Goal: Task Accomplishment & Management: Complete application form

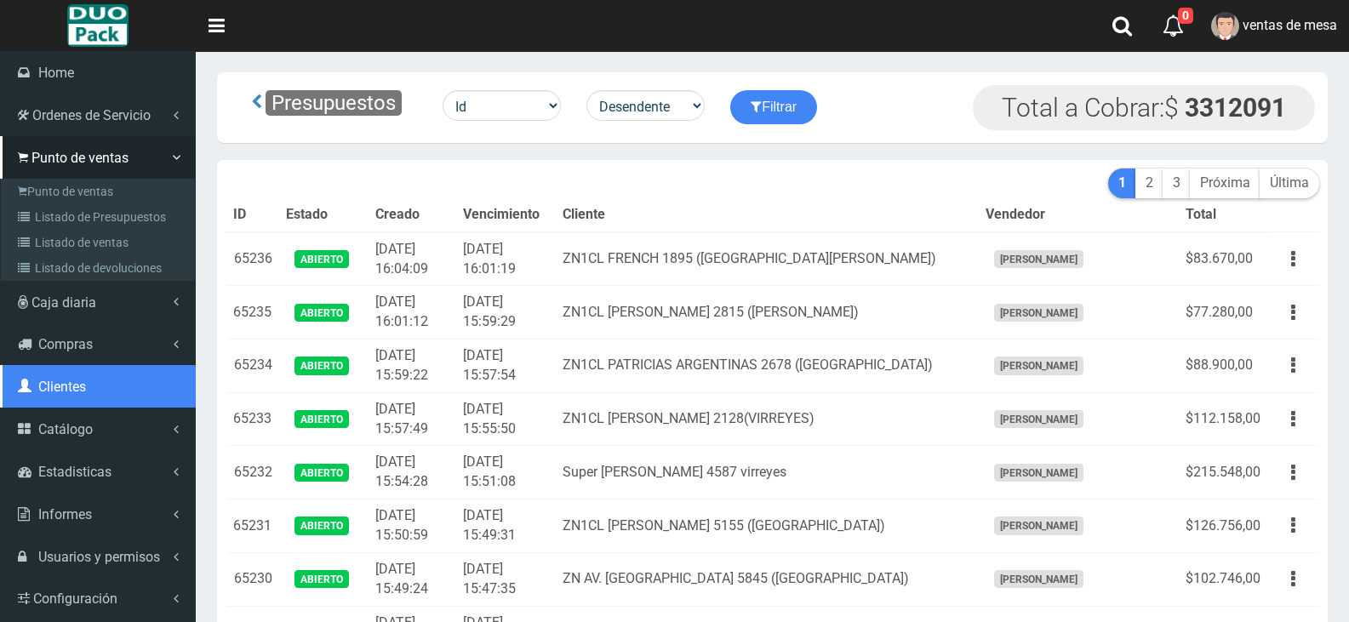
click at [111, 377] on link "Clientes" at bounding box center [98, 386] width 196 height 43
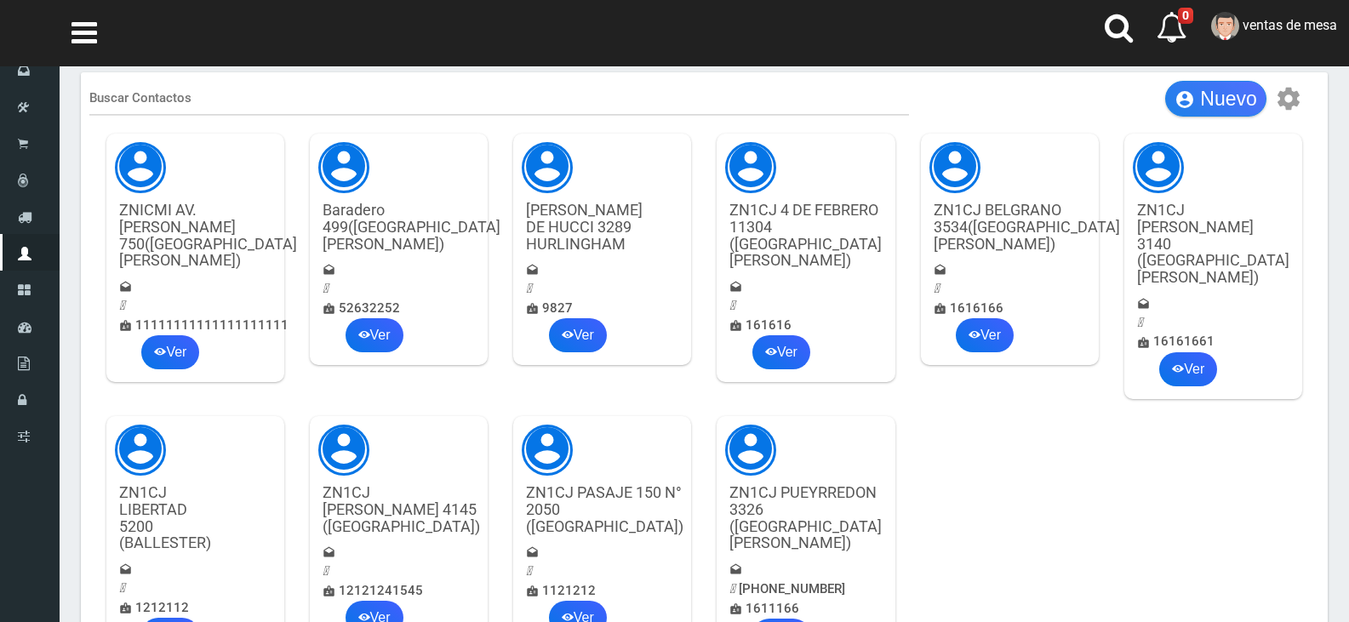
click at [1234, 90] on span "Nuevo" at bounding box center [1228, 99] width 56 height 22
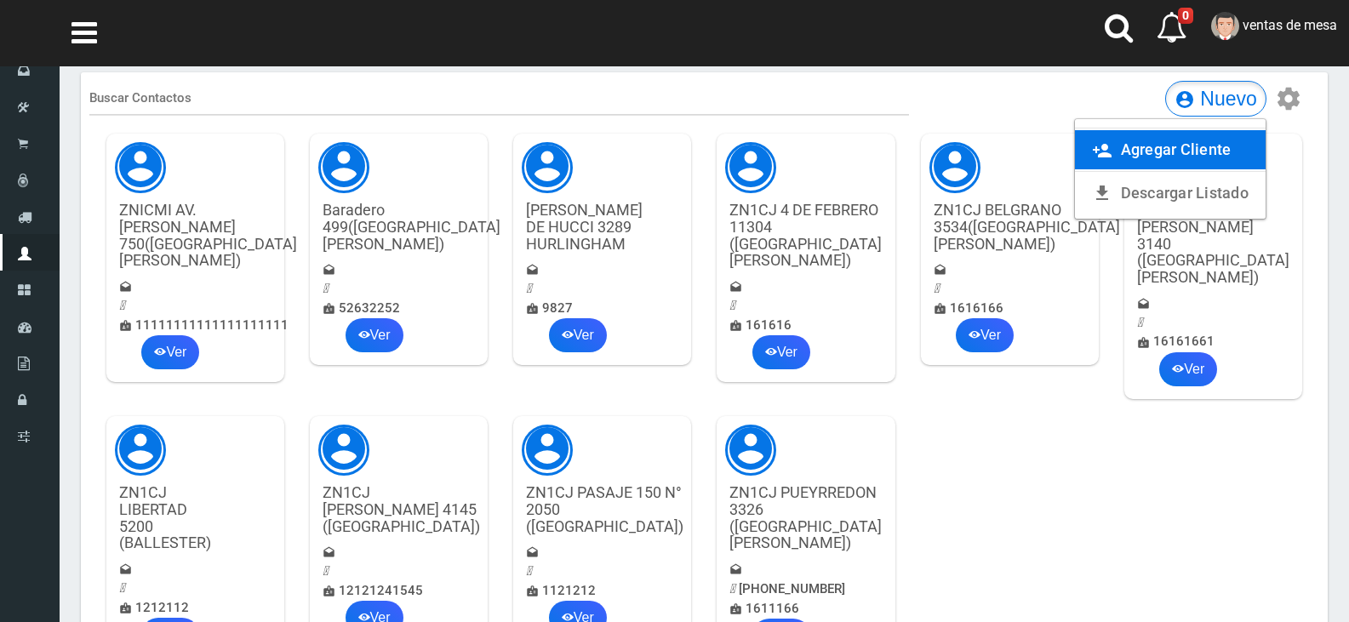
click at [1178, 134] on link "person_add Agregar Cliente" at bounding box center [1170, 149] width 191 height 39
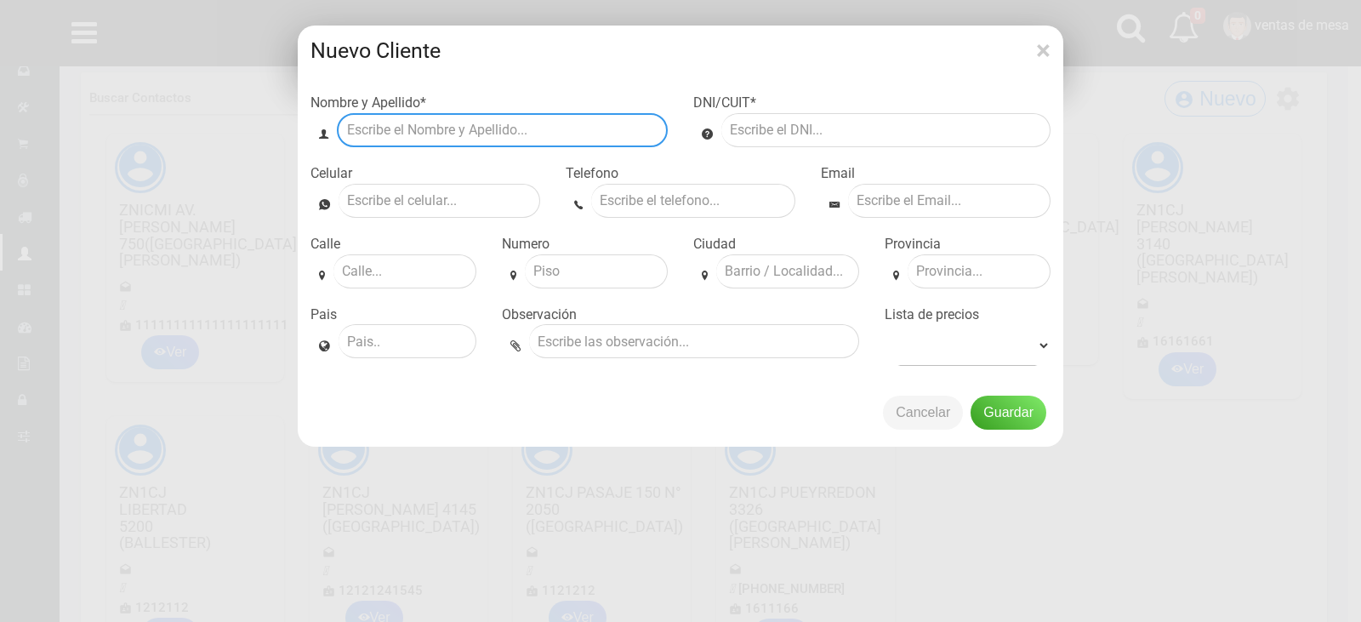
click at [462, 130] on input "text" at bounding box center [502, 130] width 331 height 34
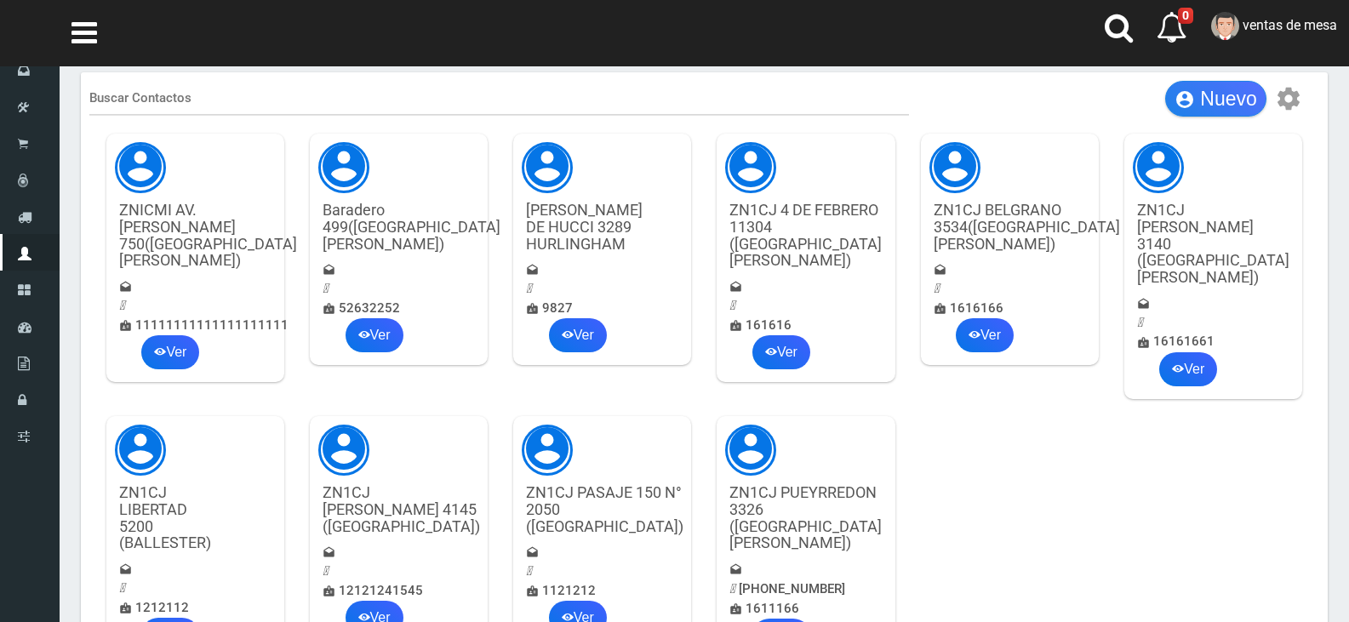
click at [1240, 99] on span "Nuevo" at bounding box center [1228, 99] width 56 height 22
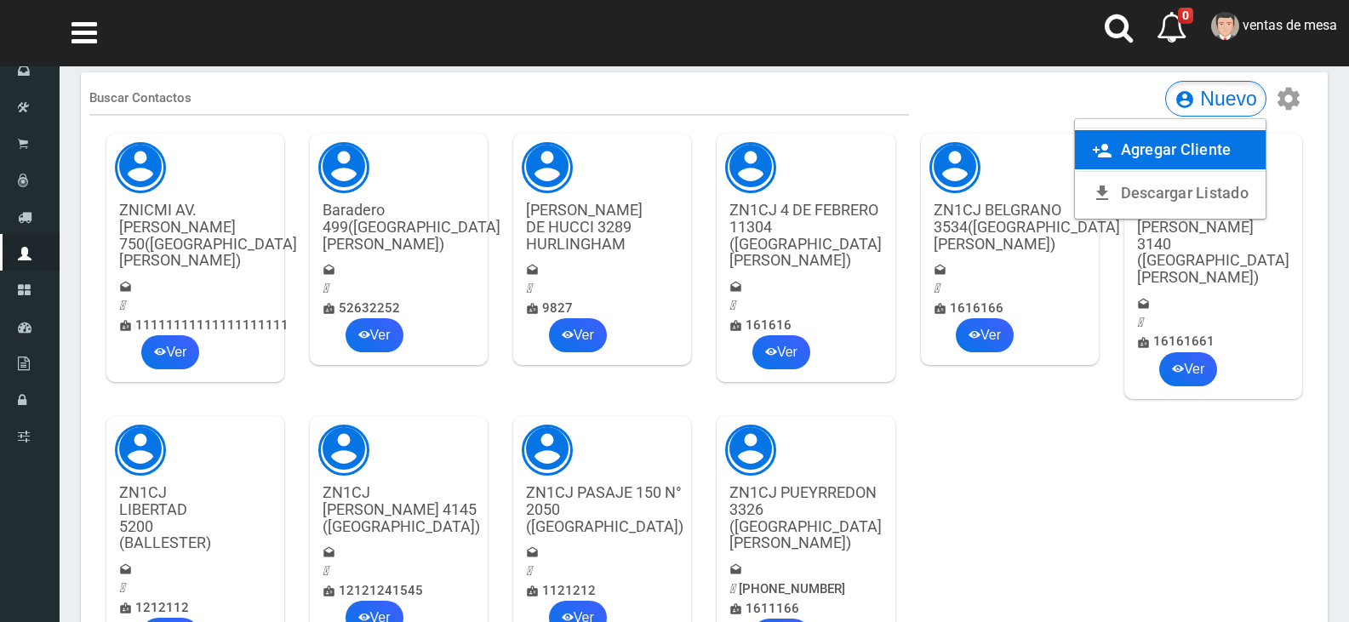
click at [1148, 148] on link "person_add Agregar Cliente" at bounding box center [1170, 149] width 191 height 39
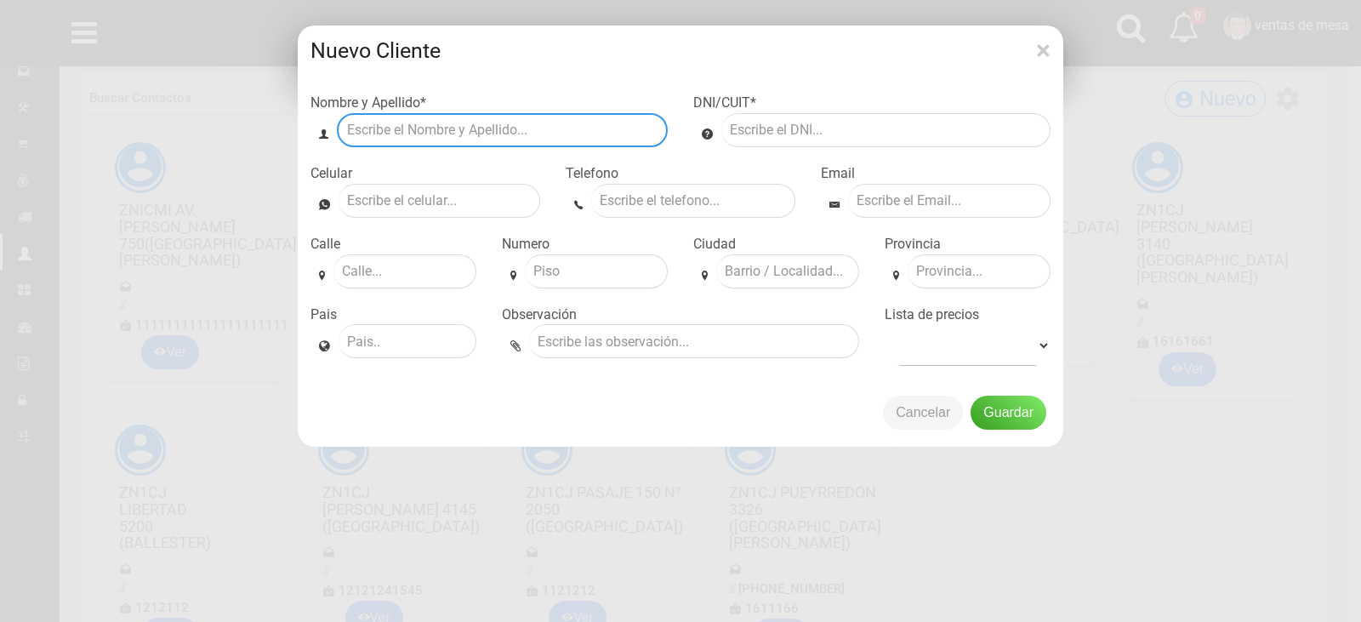
click at [499, 118] on input "text" at bounding box center [502, 130] width 331 height 34
type input "GUIDO 1140 (BECCAR)"
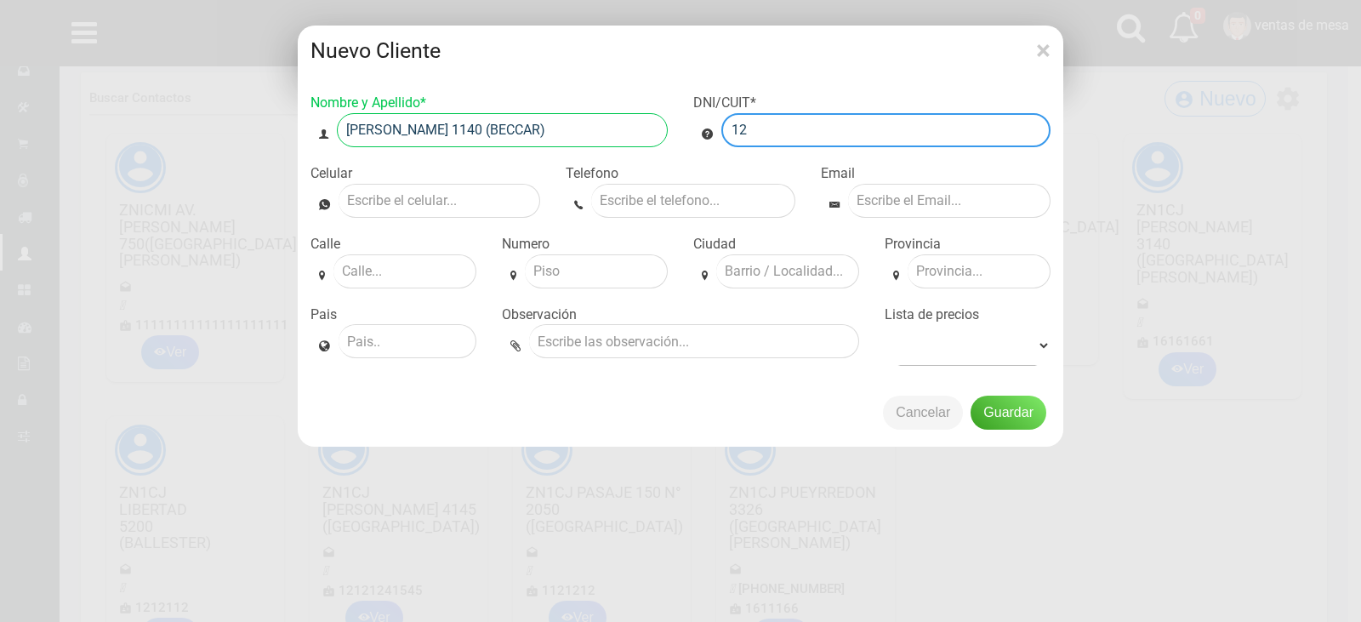
type input "1"
type input "20955732589"
type input "1162098383"
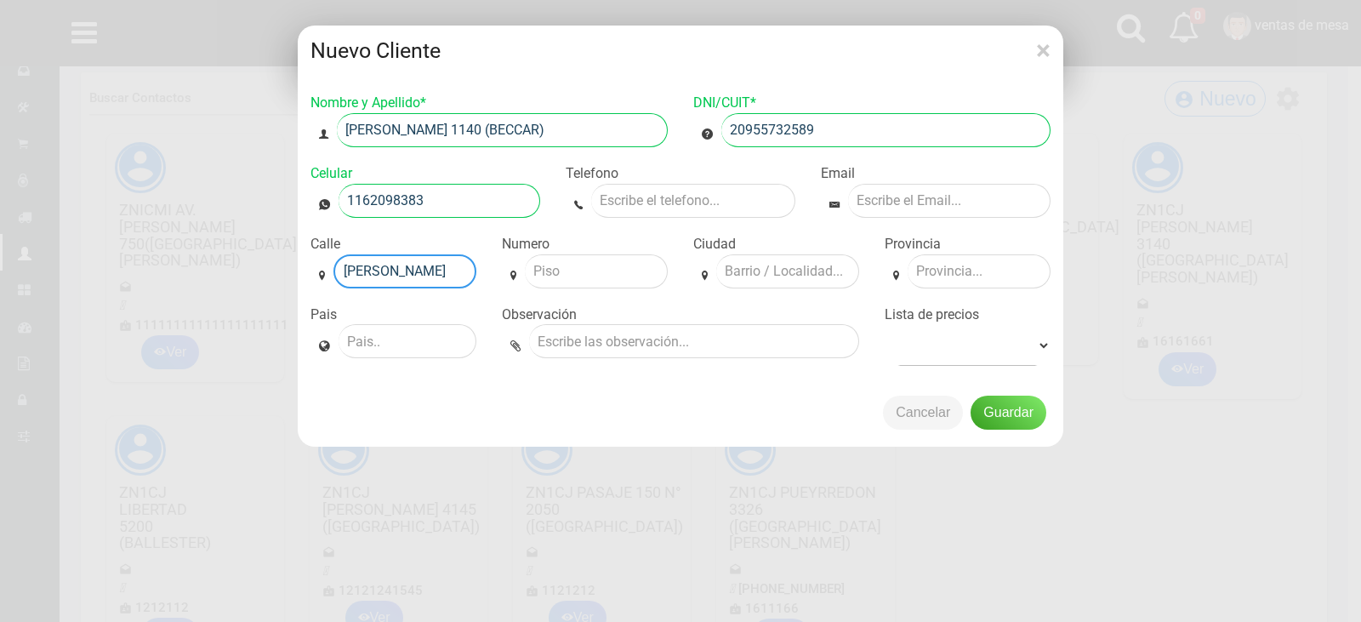
type input "GUIDO"
type input "1140"
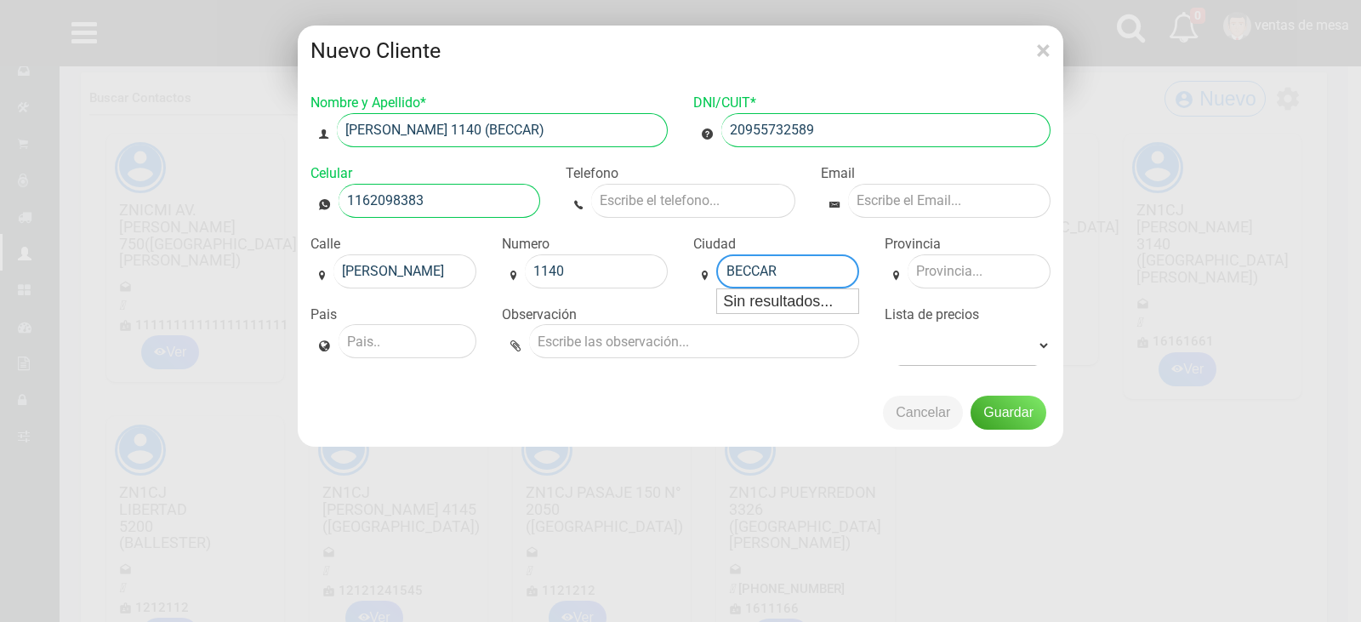
type input "BECCAR"
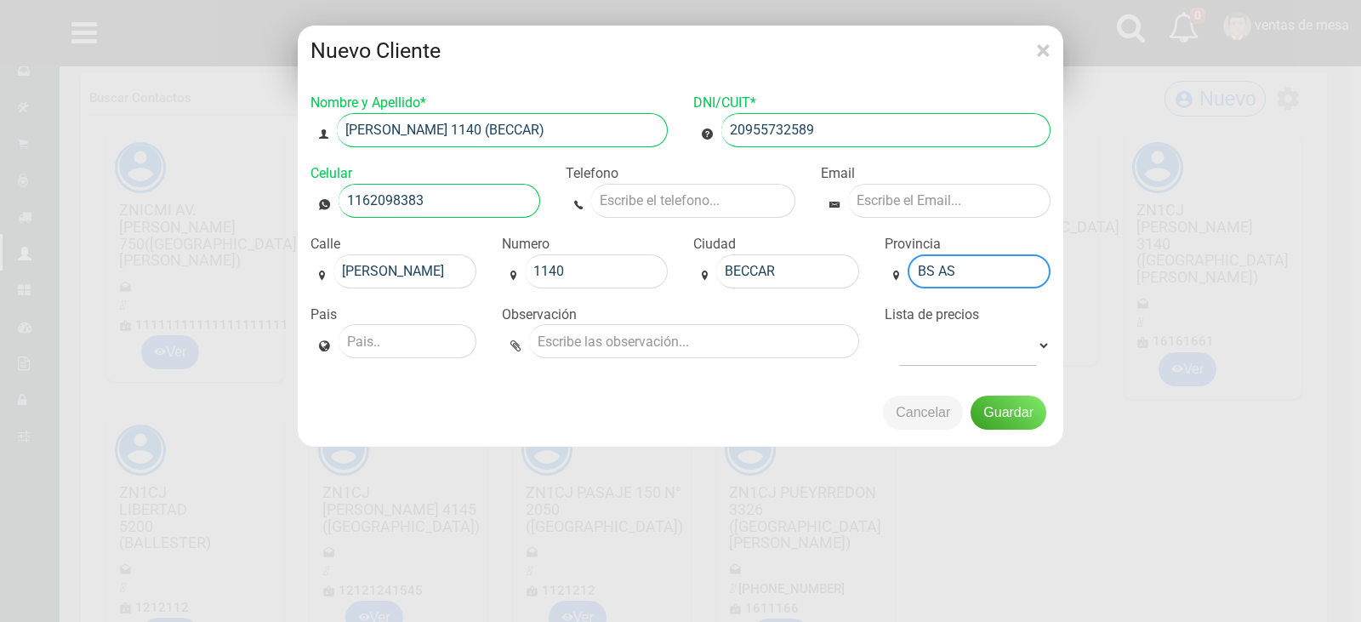
type input "BS AS"
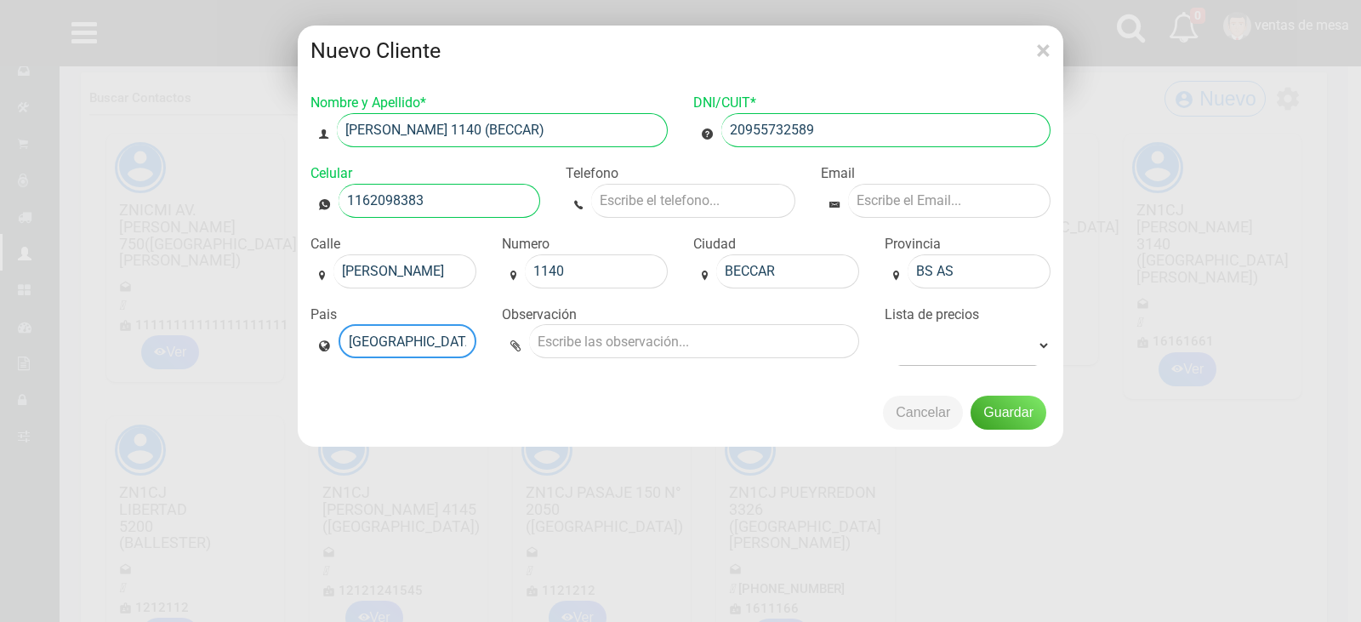
type input "ARGENTINA"
click at [966, 357] on select "venta publico Sup chinos reventas" at bounding box center [968, 345] width 166 height 43
select select "2"
click at [885, 324] on select "venta publico Sup chinos reventas" at bounding box center [968, 345] width 166 height 43
click at [1006, 424] on button "Guardar" at bounding box center [1009, 413] width 76 height 34
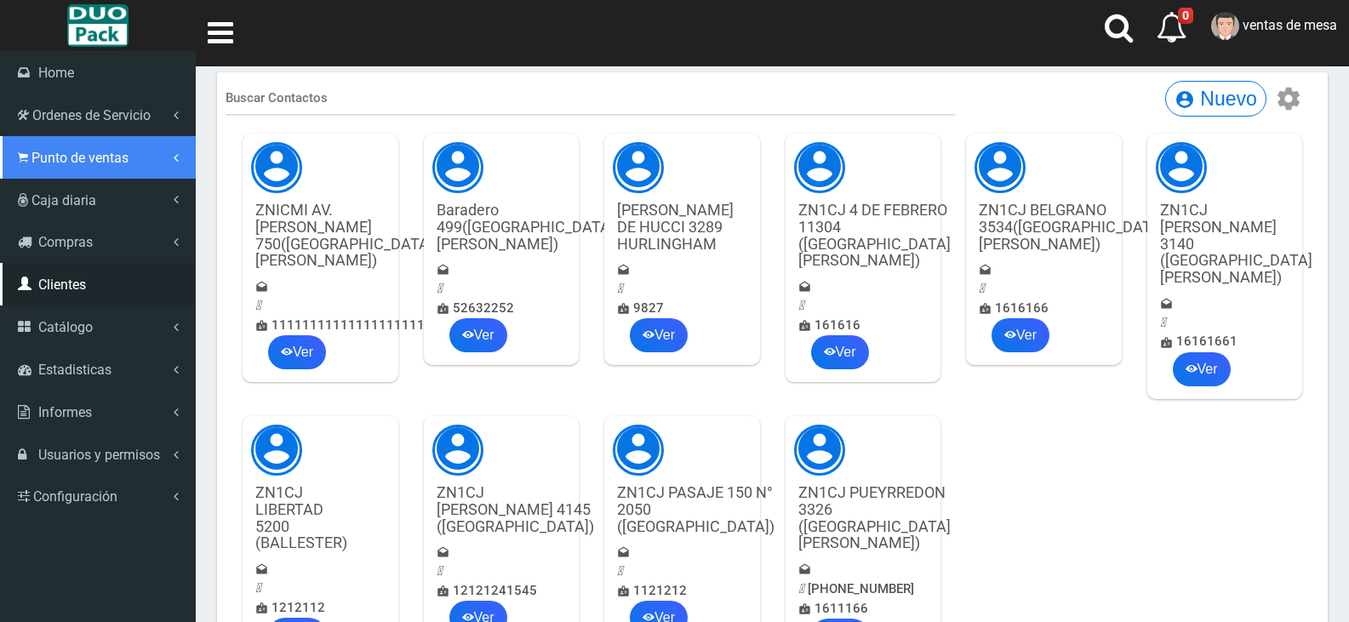
click at [111, 139] on link "Punto de ventas" at bounding box center [98, 157] width 196 height 43
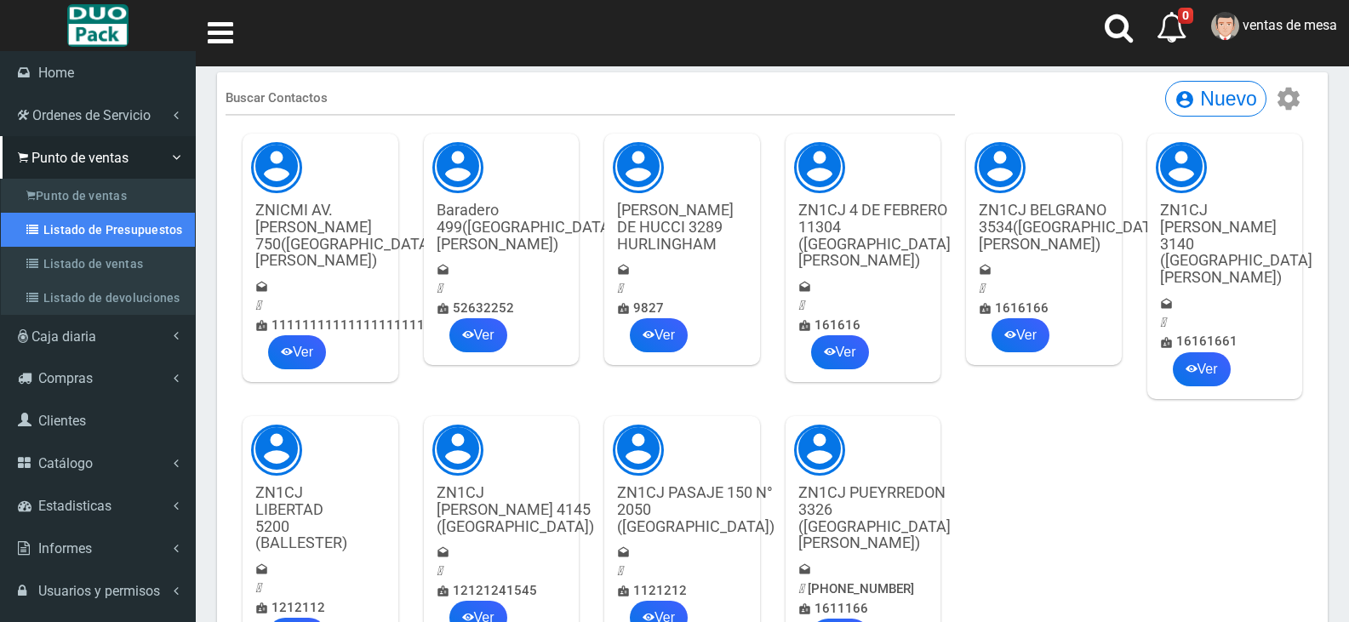
click at [143, 221] on link "Listado de Presupuestos" at bounding box center [98, 230] width 194 height 34
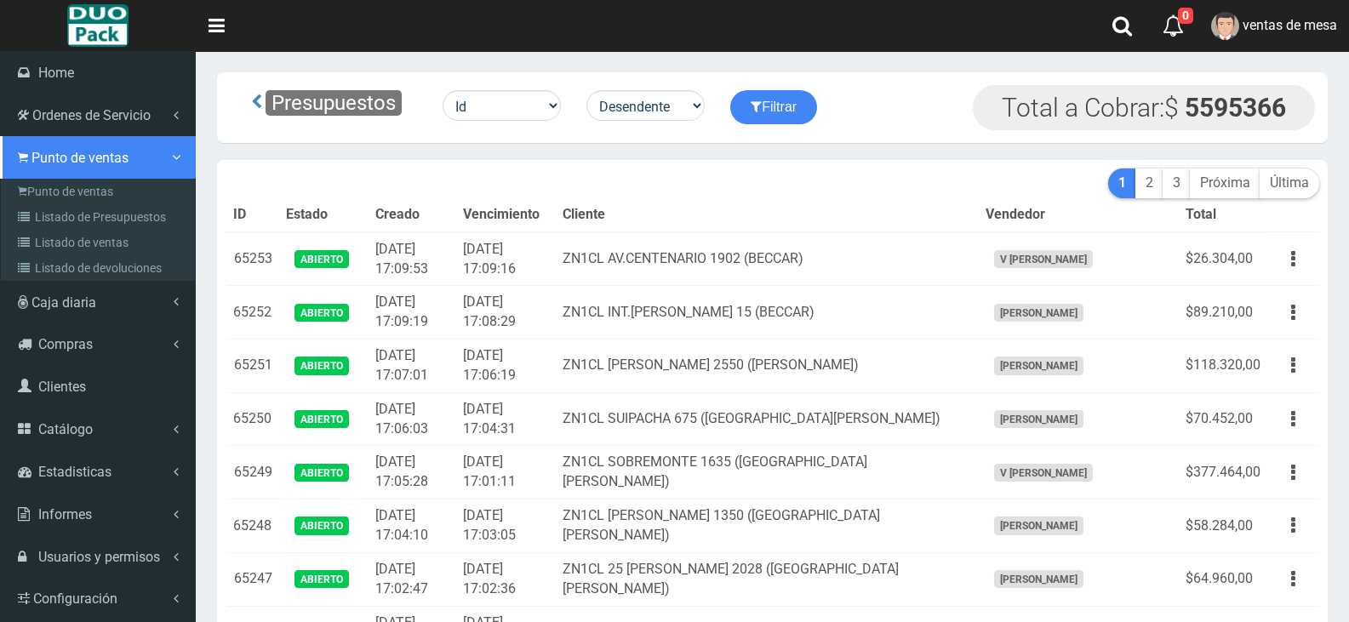
click at [18, 177] on link "Punto de ventas" at bounding box center [98, 157] width 196 height 43
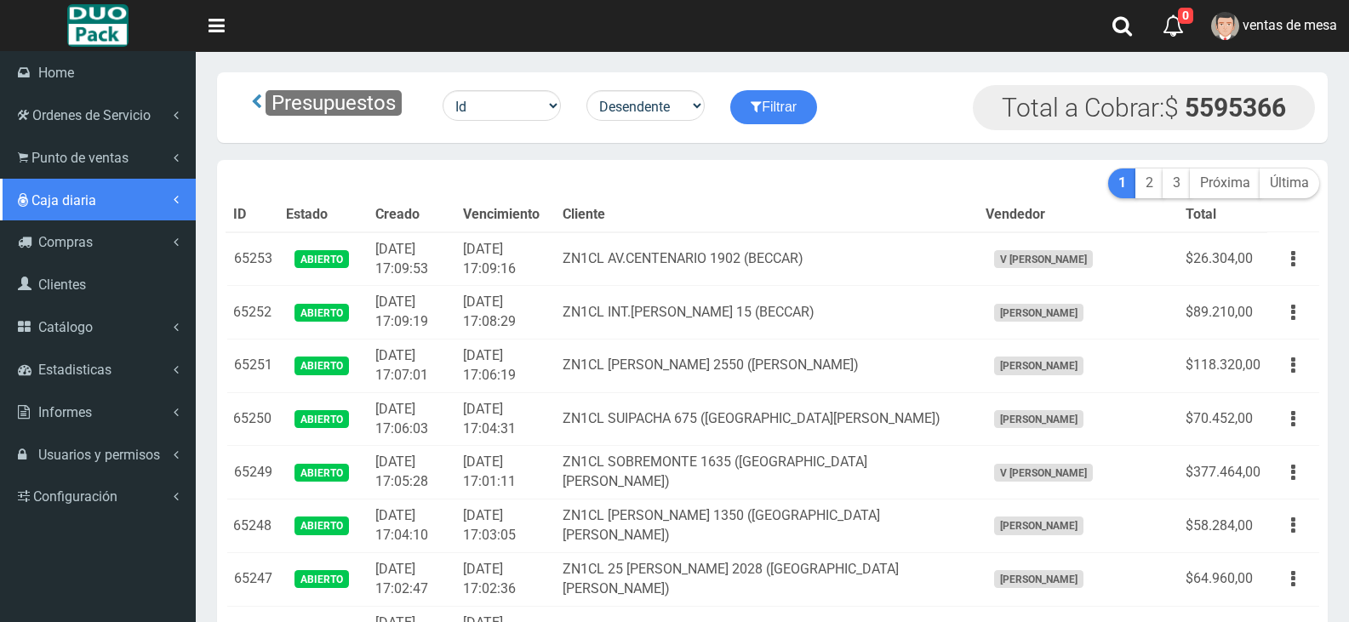
click at [25, 185] on link "Caja diaria" at bounding box center [98, 200] width 196 height 43
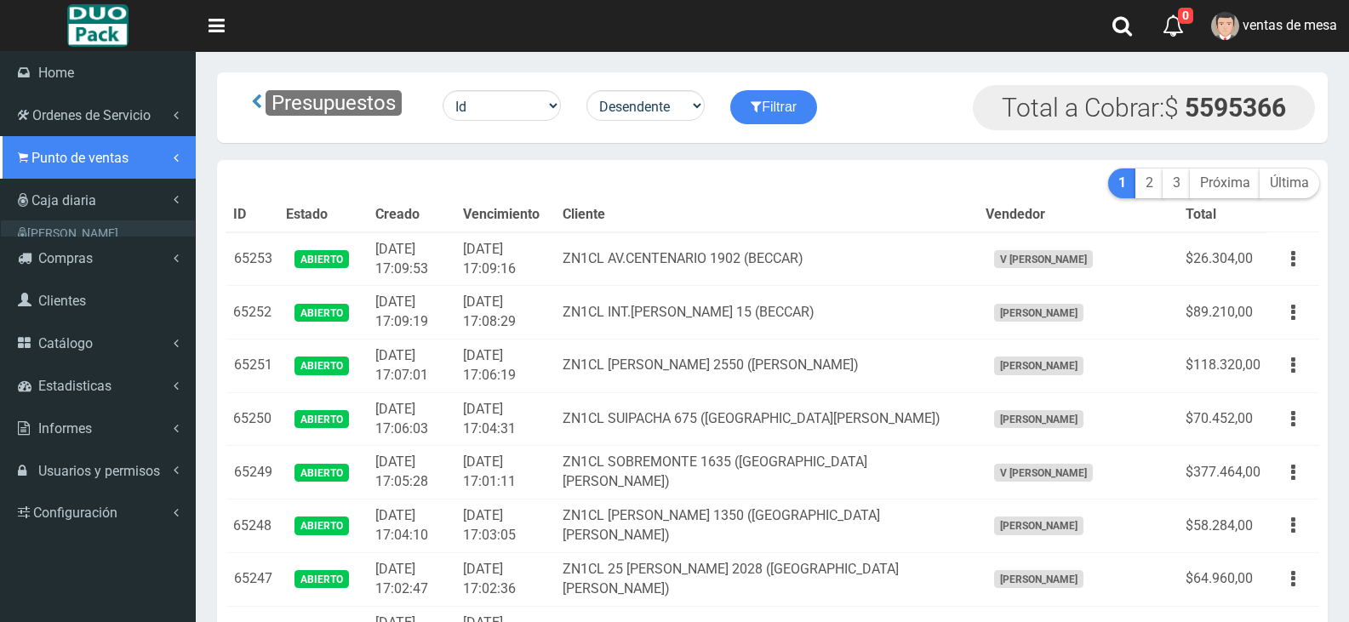
click at [26, 169] on link "Punto de ventas" at bounding box center [98, 157] width 196 height 43
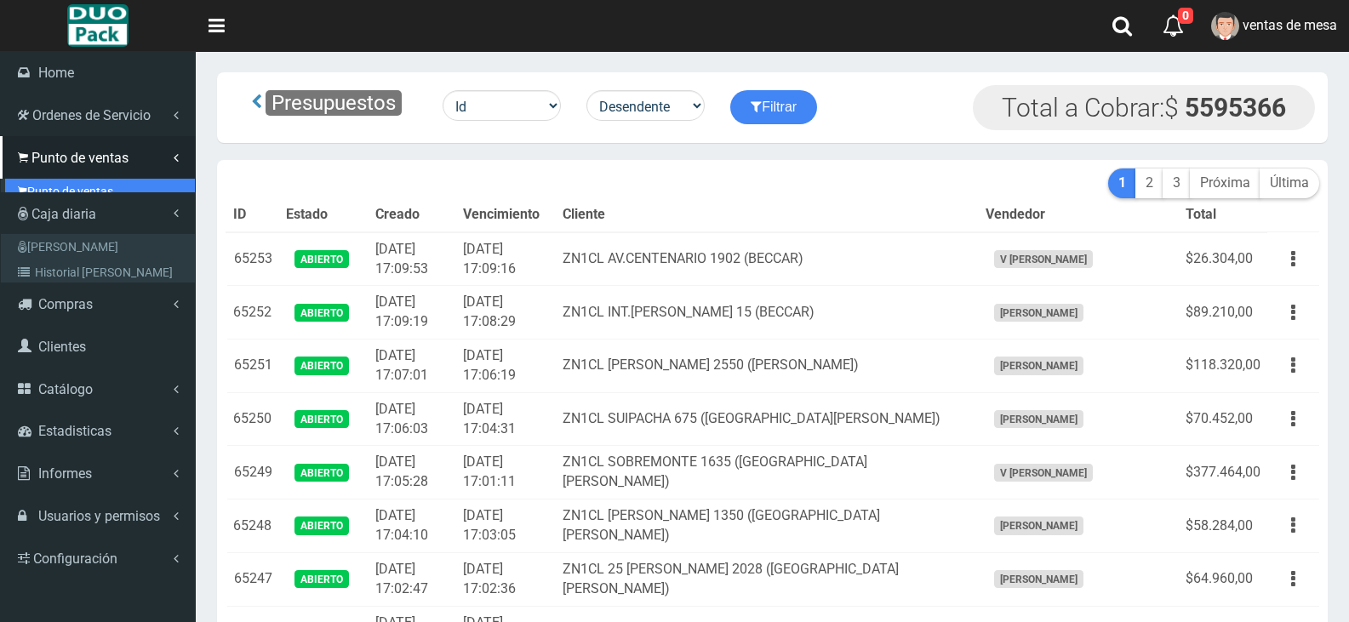
click at [31, 182] on link "Punto de ventas" at bounding box center [100, 192] width 190 height 26
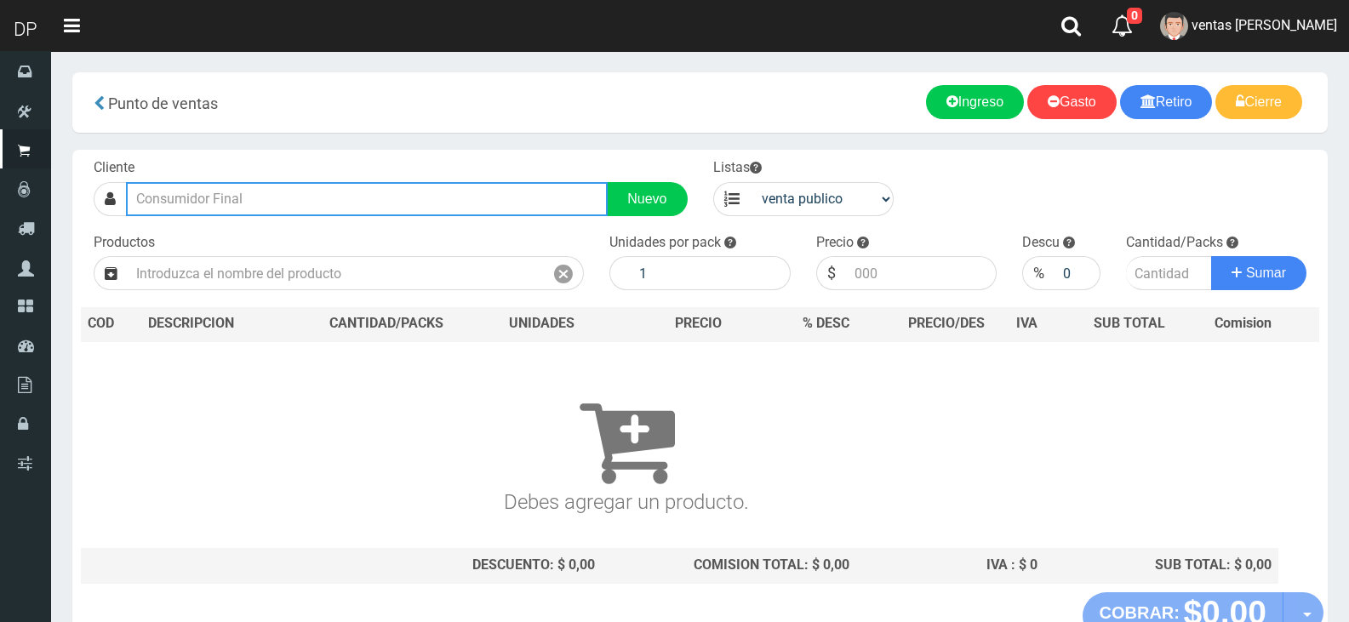
click at [312, 208] on input "text" at bounding box center [367, 199] width 482 height 34
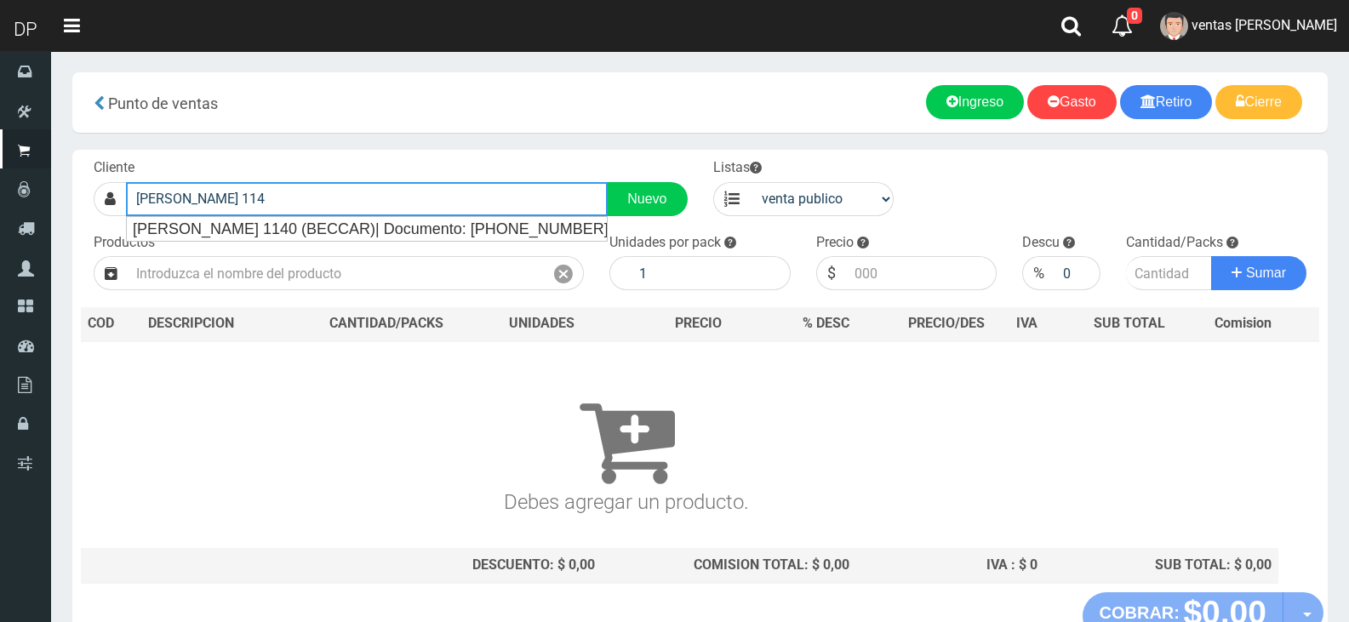
type input "GUIDO 11"
